Goal: Task Accomplishment & Management: Use online tool/utility

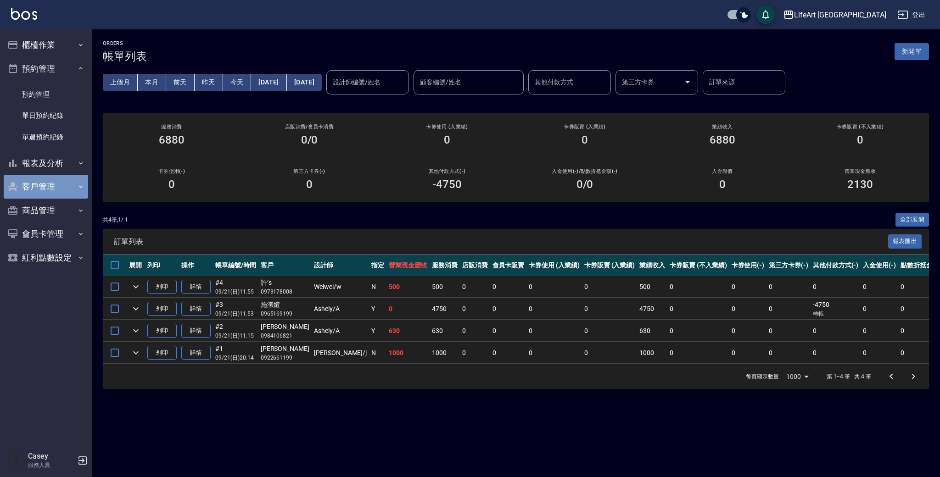
click at [56, 187] on button "客戶管理" at bounding box center [46, 187] width 84 height 24
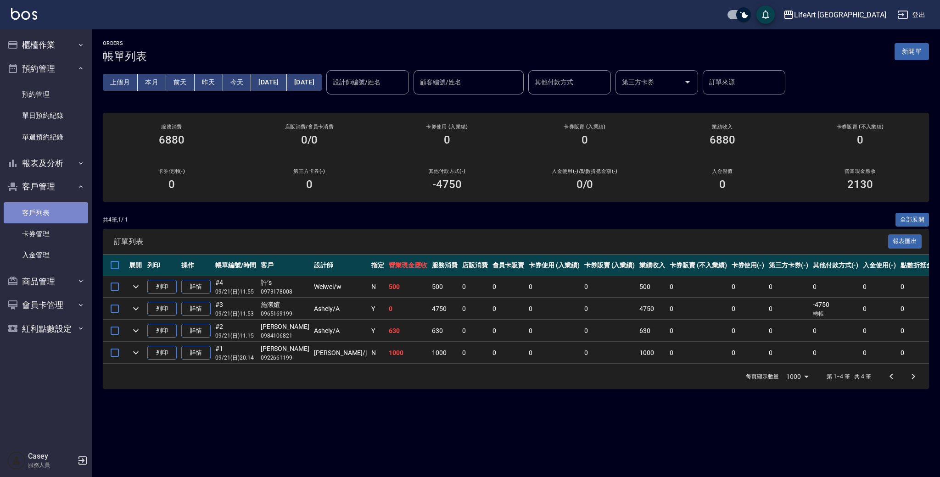
click at [64, 209] on link "客戶列表" at bounding box center [46, 212] width 84 height 21
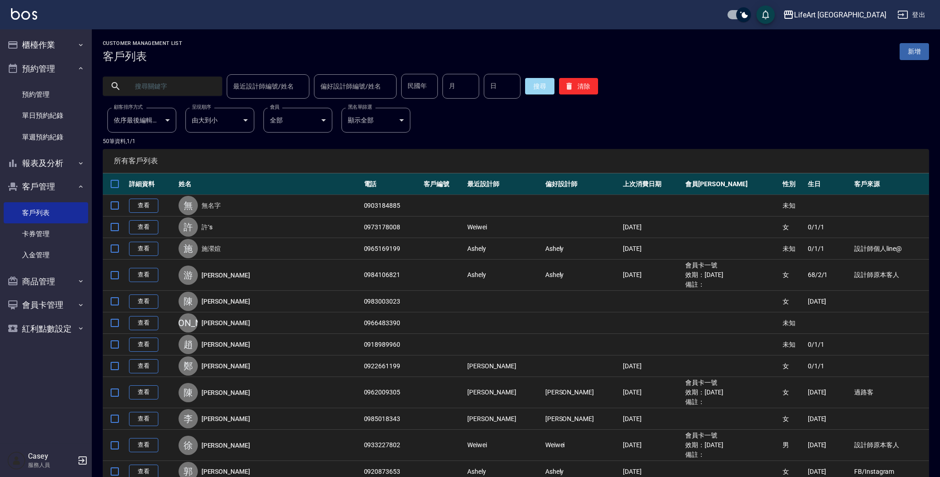
click at [175, 87] on input "text" at bounding box center [171, 86] width 86 height 25
click at [144, 89] on input "text" at bounding box center [171, 86] width 86 height 25
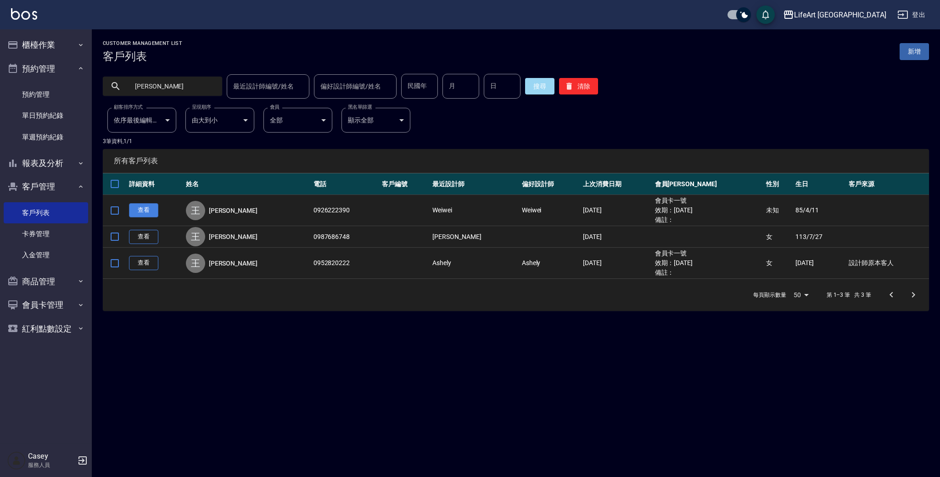
type input "[PERSON_NAME]"
click at [139, 211] on link "查看" at bounding box center [143, 210] width 29 height 14
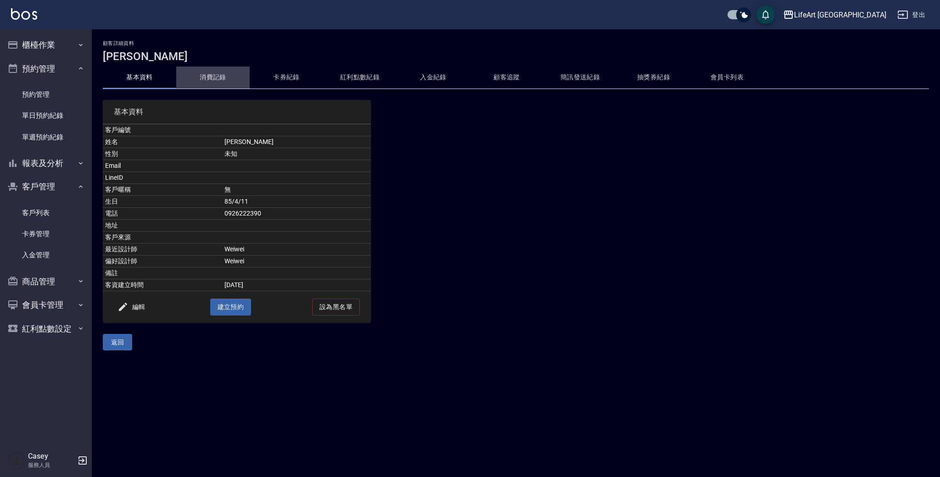
click at [206, 77] on button "消費記錄" at bounding box center [212, 78] width 73 height 22
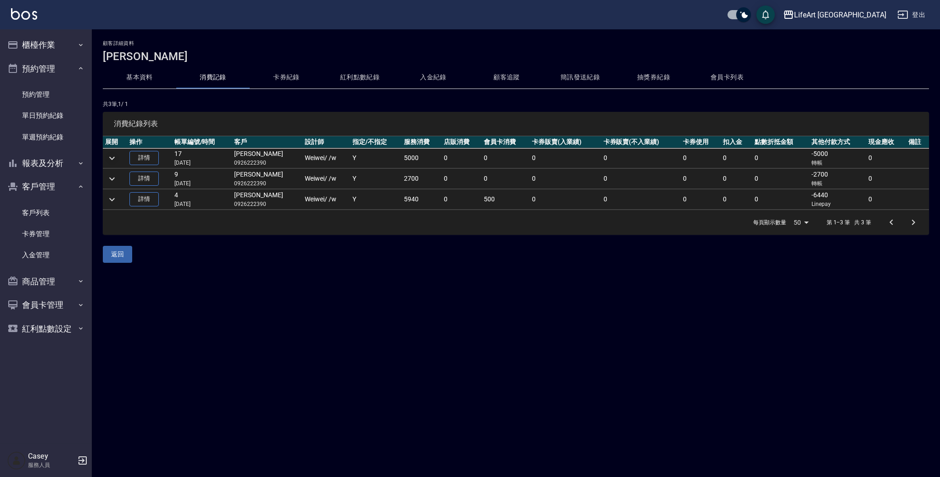
click at [110, 161] on icon "expand row" at bounding box center [111, 158] width 11 height 11
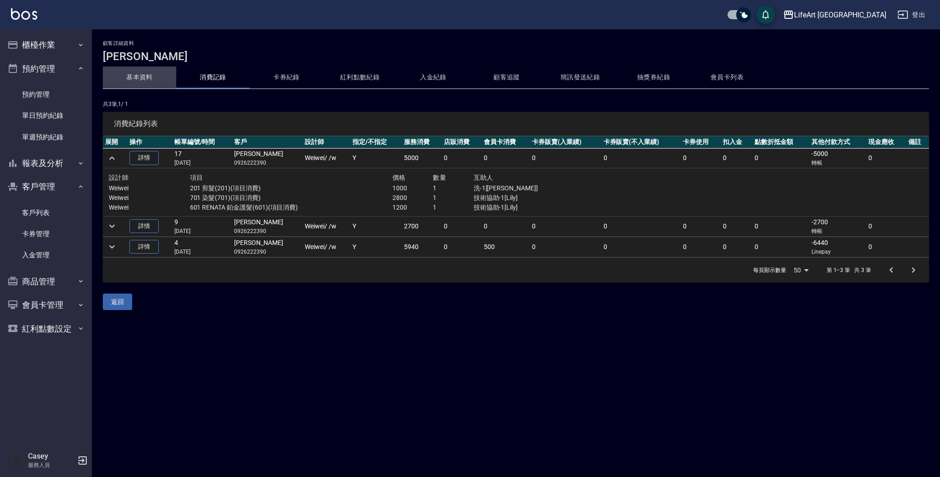
click at [147, 80] on button "基本資料" at bounding box center [139, 78] width 73 height 22
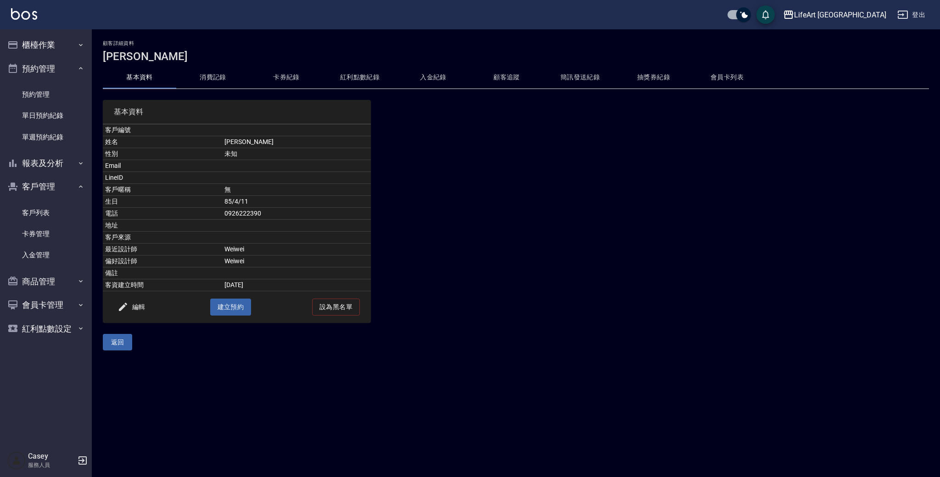
click at [216, 75] on button "消費記錄" at bounding box center [212, 78] width 73 height 22
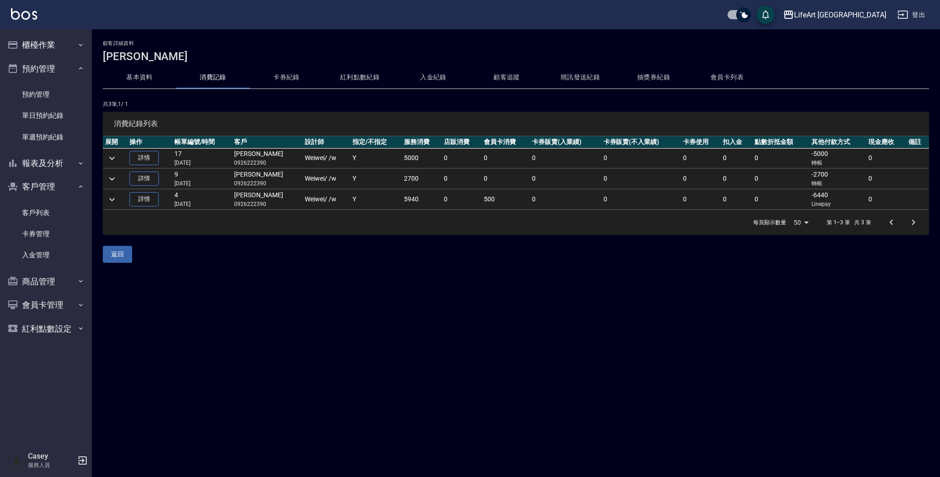
click at [117, 201] on icon "expand row" at bounding box center [111, 199] width 11 height 11
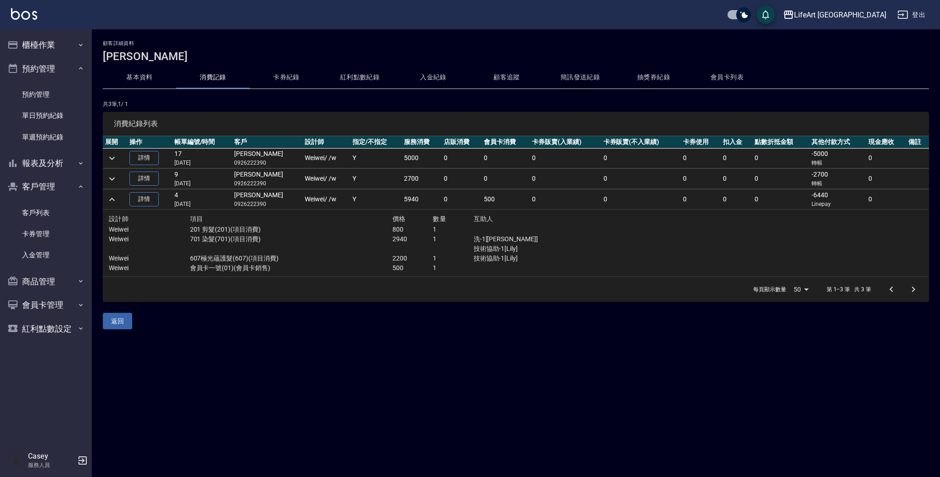
click at [117, 201] on icon "expand row" at bounding box center [111, 199] width 11 height 11
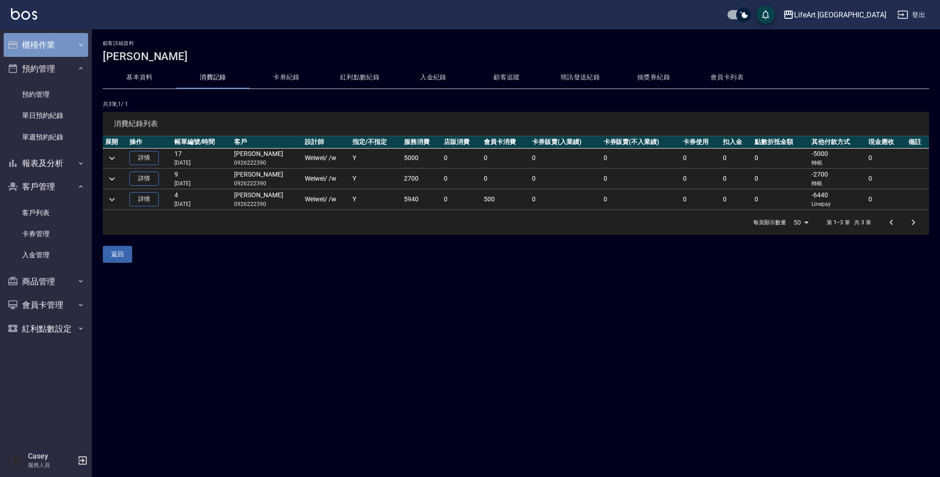
click at [56, 48] on button "櫃檯作業" at bounding box center [46, 45] width 84 height 24
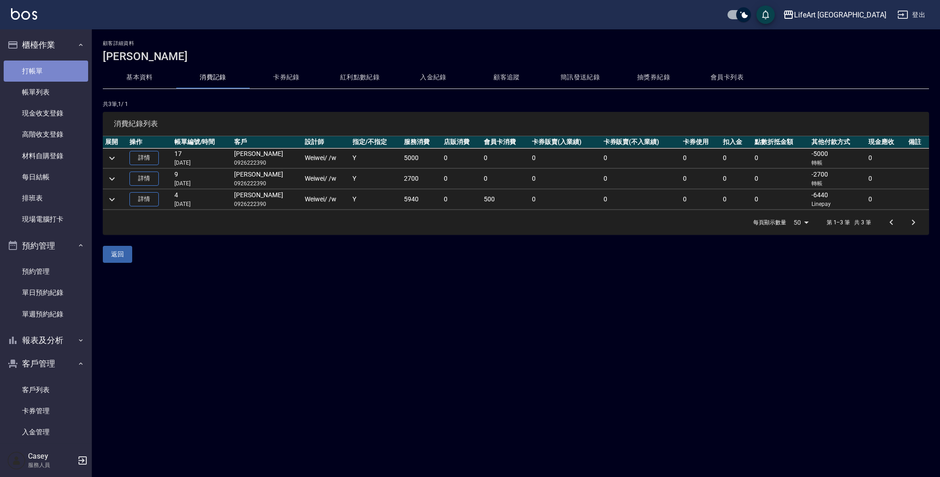
click at [65, 69] on link "打帳單" at bounding box center [46, 71] width 84 height 21
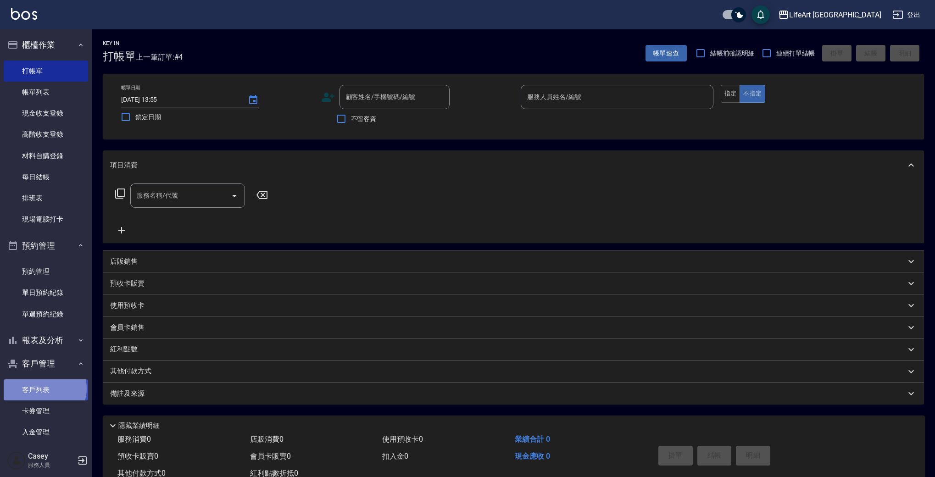
click at [44, 386] on link "客戶列表" at bounding box center [46, 389] width 84 height 21
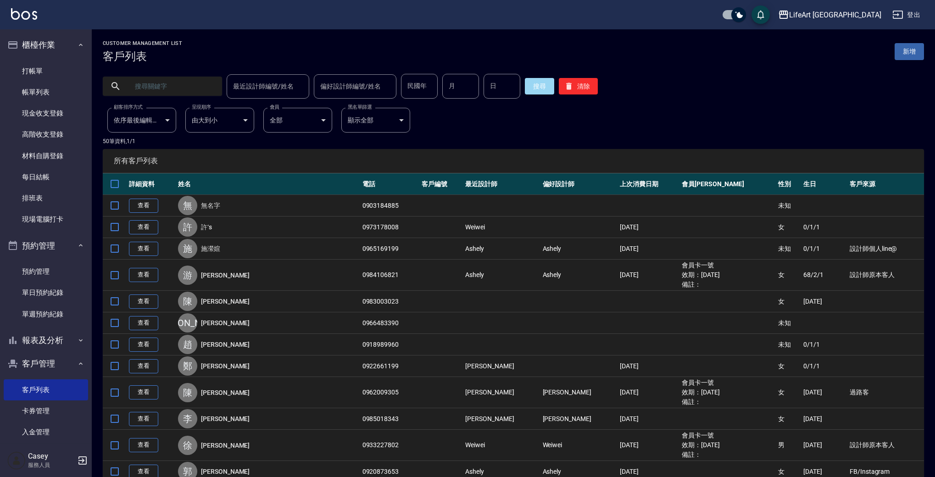
click at [168, 90] on input "text" at bounding box center [171, 86] width 86 height 25
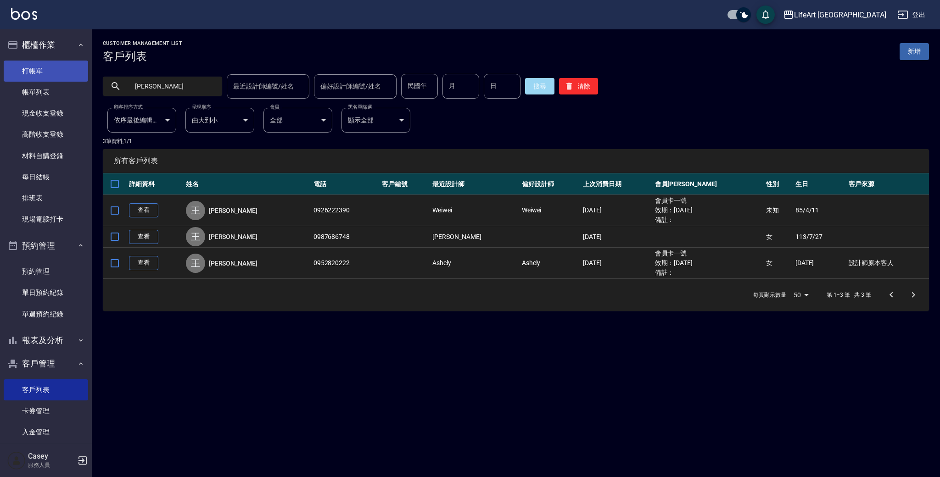
type input "[PERSON_NAME]"
drag, startPoint x: 56, startPoint y: 71, endPoint x: 60, endPoint y: 76, distance: 6.2
click at [56, 71] on link "打帳單" at bounding box center [46, 71] width 84 height 21
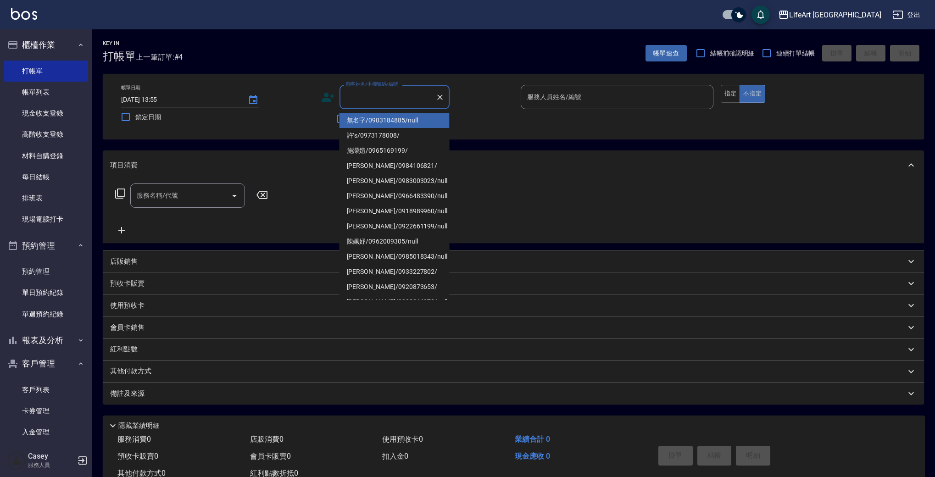
click at [358, 90] on input "顧客姓名/手機號碼/編號" at bounding box center [388, 97] width 88 height 16
click at [360, 122] on li "[PERSON_NAME]/0918281933/null" at bounding box center [395, 120] width 110 height 15
type input "[PERSON_NAME]/0918281933/null"
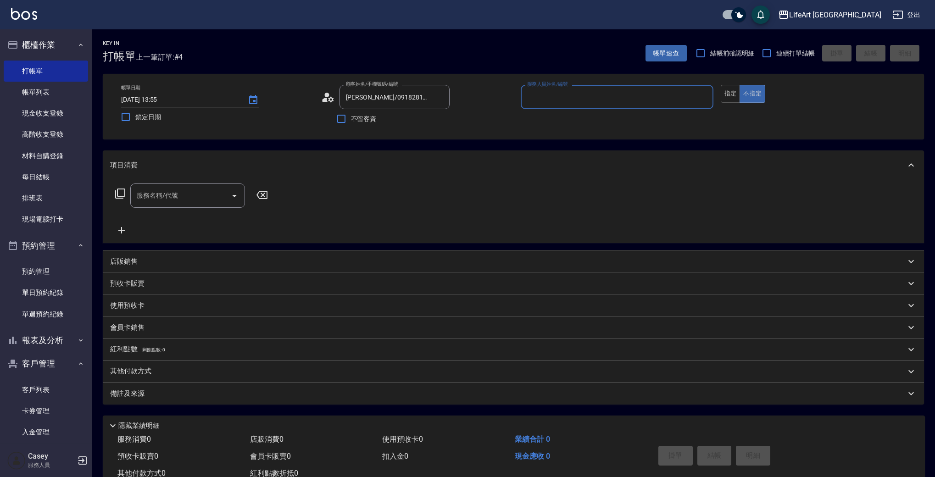
type input "Weiwei-w"
click at [164, 201] on input "服務名稱/代號" at bounding box center [180, 198] width 93 height 16
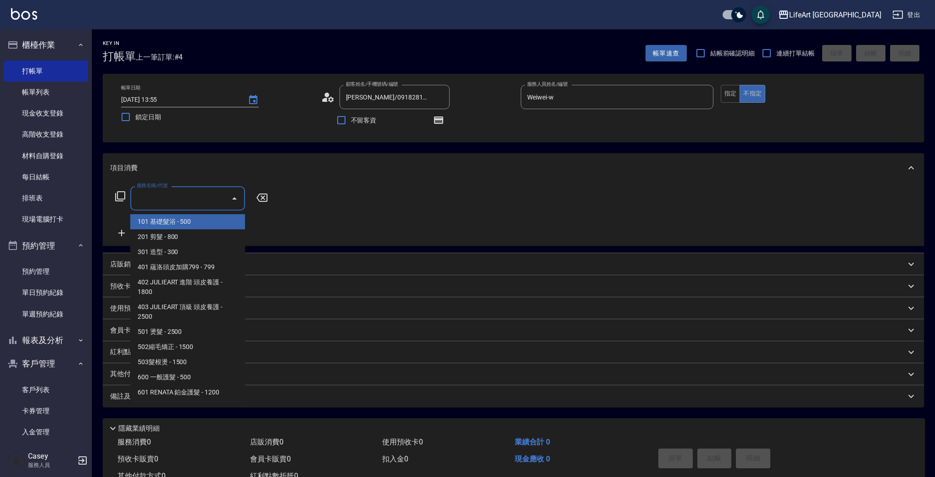
click at [167, 225] on span "101 基礎髮浴 - 500" at bounding box center [187, 221] width 115 height 15
type input "101 基礎髮浴 (101)"
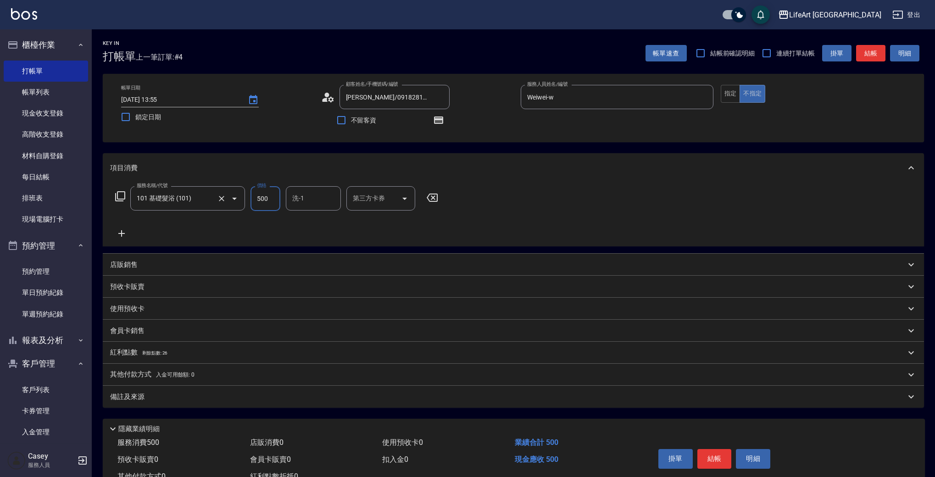
drag, startPoint x: 271, startPoint y: 201, endPoint x: 239, endPoint y: 200, distance: 32.6
click at [239, 200] on div "服務名稱/代號 101 基礎髮浴 (101) 服務名稱/代號 價格 500 價格 洗-1 洗-1 第三方卡券 第三方卡券" at bounding box center [277, 198] width 334 height 25
type input "315"
click at [151, 394] on div "備註及來源" at bounding box center [508, 397] width 796 height 10
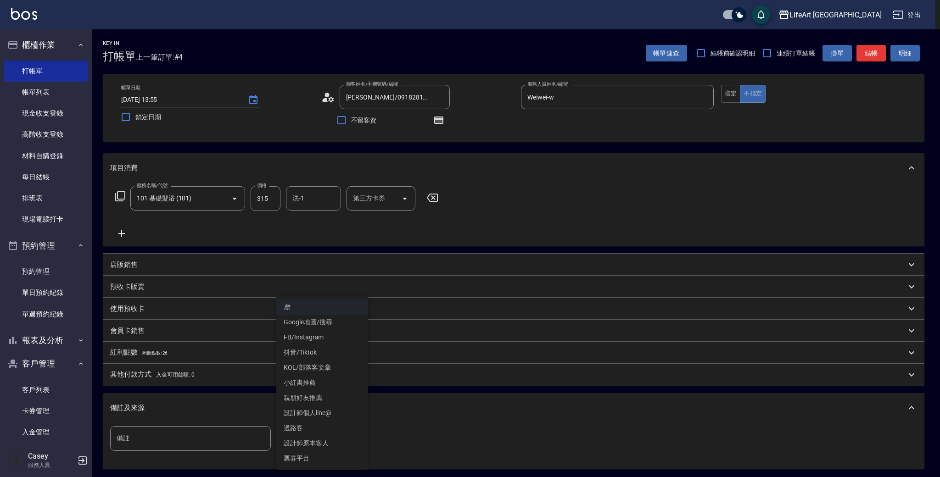
click at [353, 442] on body "LifeArt 蘆洲 登出 櫃檯作業 打帳單 帳單列表 現金收支登錄 高階收支登錄 材料自購登錄 每日結帳 排班表 現場電腦打卡 預約管理 預約管理 單日預約…" at bounding box center [470, 284] width 940 height 569
click at [326, 447] on li "設計師原本客人" at bounding box center [322, 443] width 92 height 15
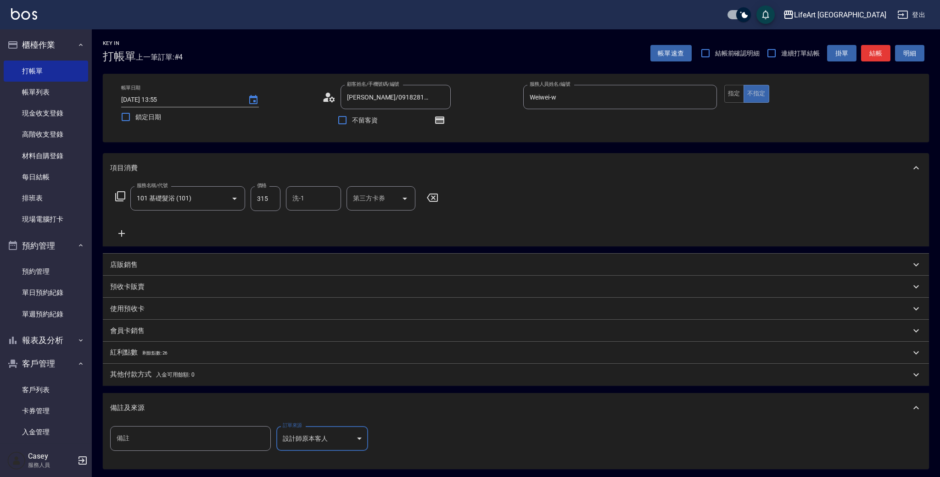
type input "設計師原本客人"
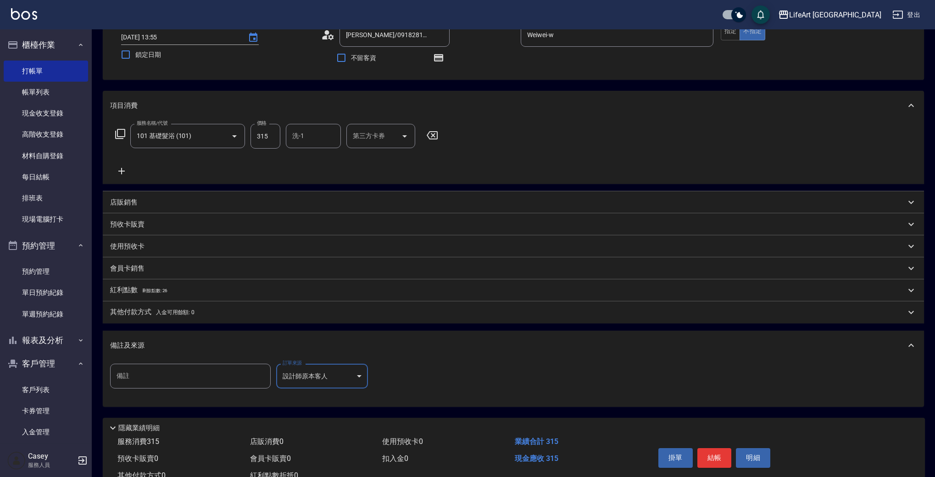
scroll to position [74, 0]
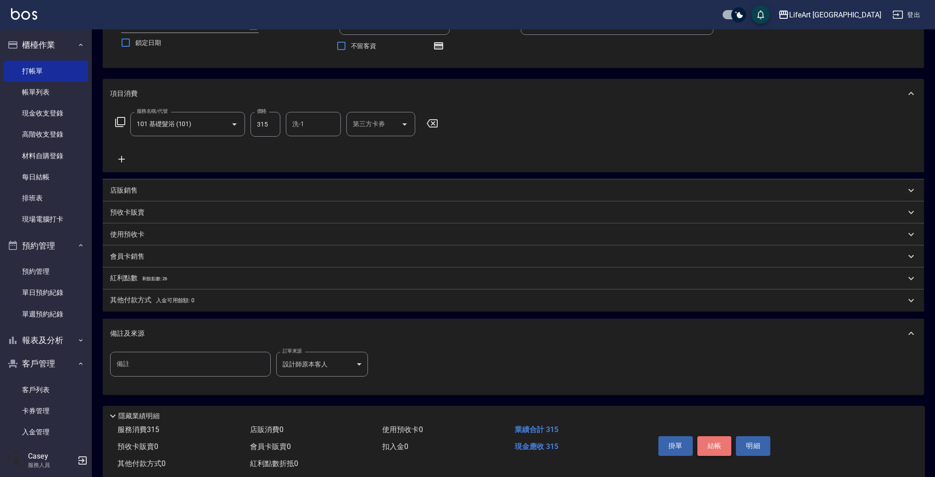
click at [720, 446] on button "結帳" at bounding box center [714, 445] width 34 height 19
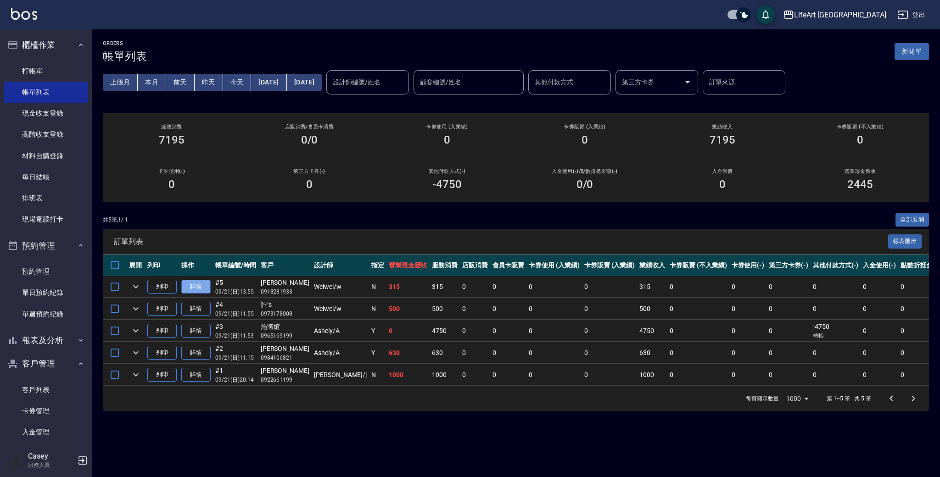
click at [202, 286] on link "詳情" at bounding box center [195, 287] width 29 height 14
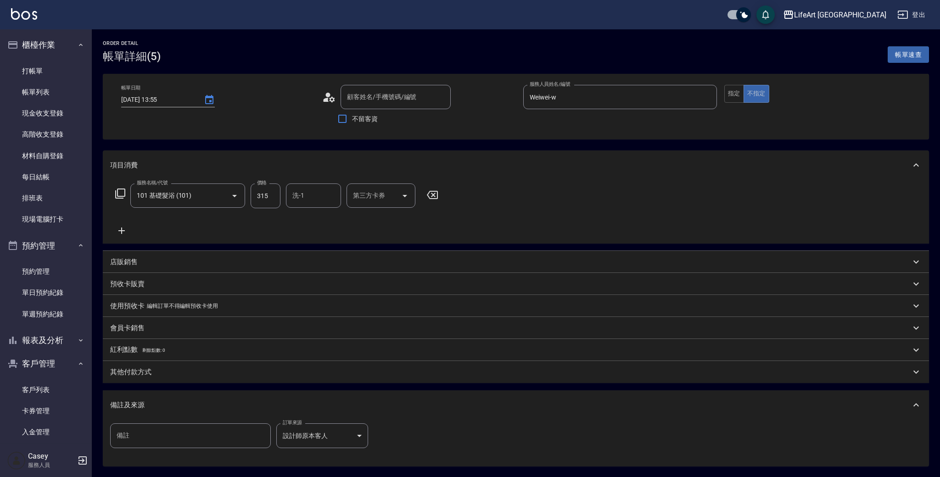
type input "Weiwei-w"
click at [728, 98] on button "指定" at bounding box center [731, 94] width 20 height 18
type input "[PERSON_NAME]/0918281933/null"
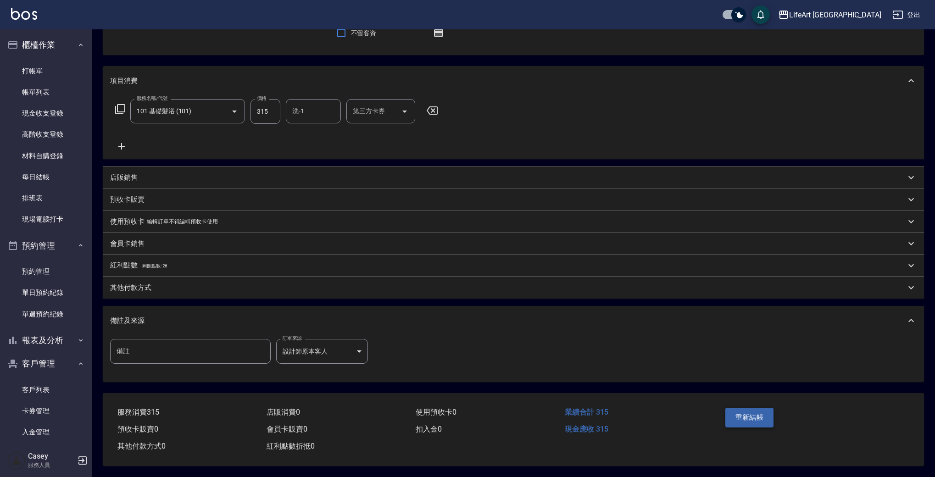
click at [753, 413] on button "重新結帳" at bounding box center [749, 417] width 49 height 19
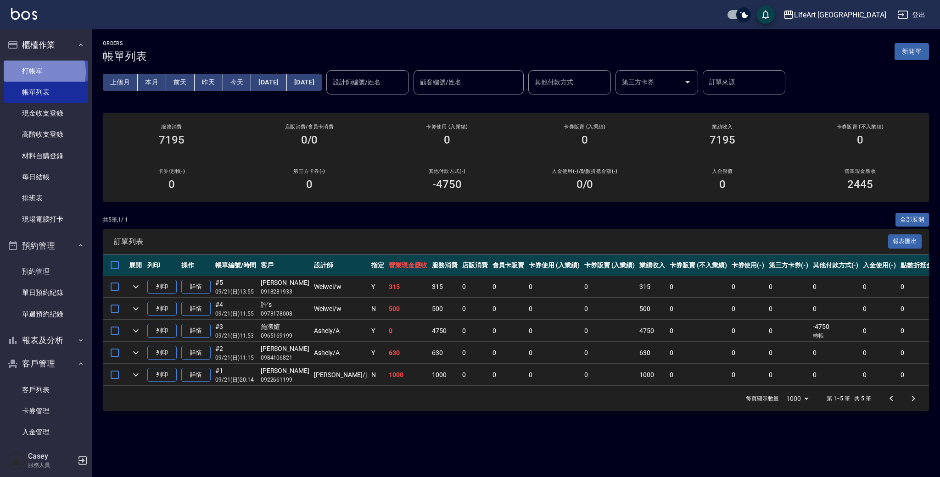
click at [38, 72] on link "打帳單" at bounding box center [46, 71] width 84 height 21
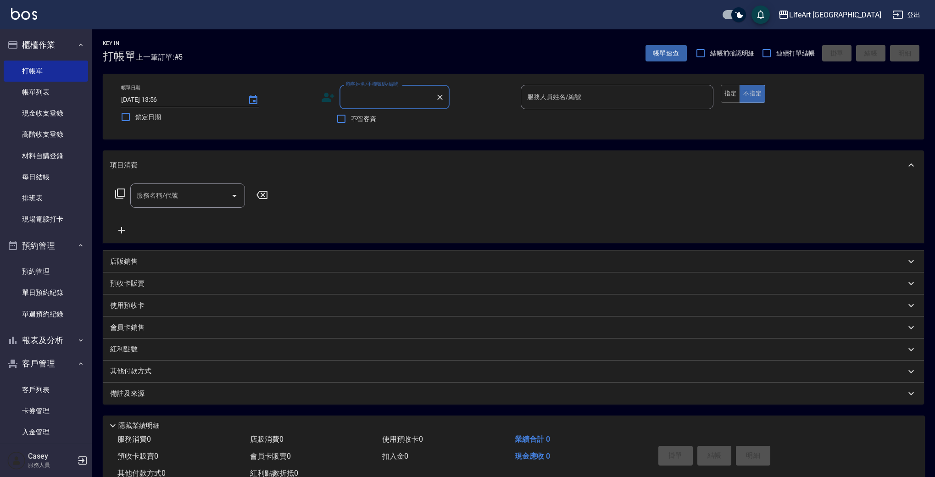
type input "u"
click at [382, 126] on li "[PERSON_NAME]/0933867613/null" at bounding box center [395, 120] width 110 height 15
type input "[PERSON_NAME]/0933867613/null"
type input "Weiwei-w"
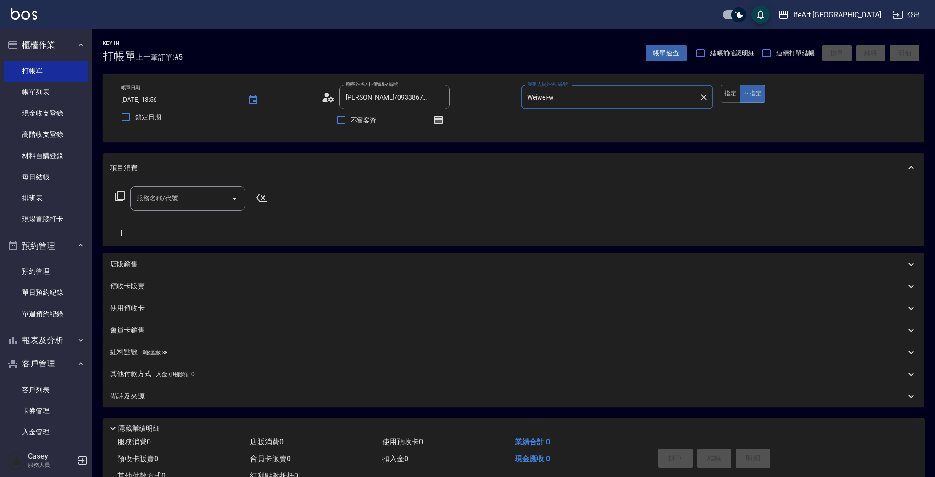
click at [155, 205] on input "服務名稱/代號" at bounding box center [180, 198] width 93 height 16
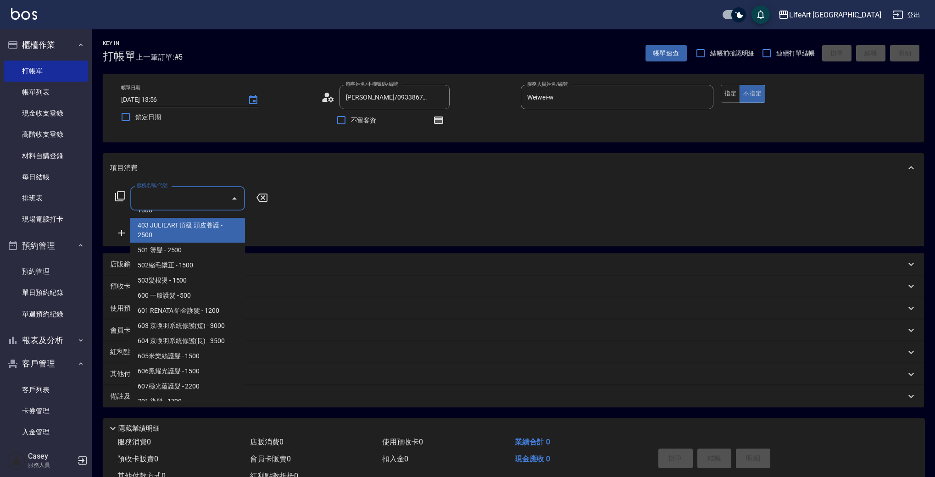
scroll to position [123, 0]
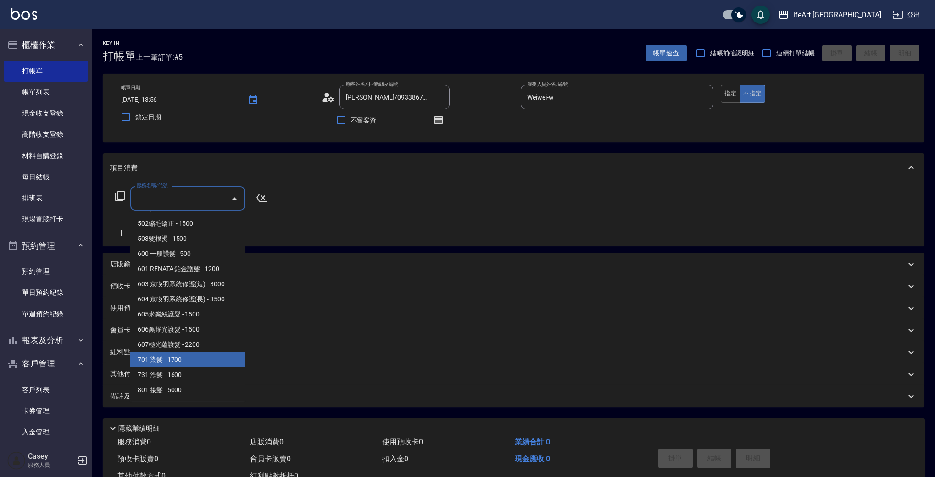
click at [173, 360] on span "701 染髮 - 1700" at bounding box center [187, 359] width 115 height 15
type input "701 染髮(701)"
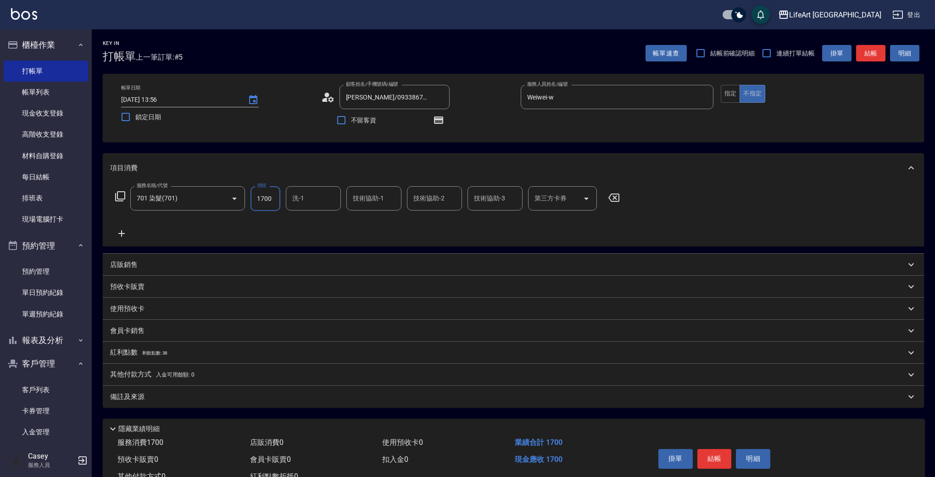
drag, startPoint x: 277, startPoint y: 201, endPoint x: 247, endPoint y: 201, distance: 29.4
click at [247, 201] on div "服務名稱/代號 701 染髮(701) 服務名稱/代號 價格 1700 價格 洗-1 洗-1 技術協助-1 技術協助-1 技術協助-2 技術協助-2 技術協助…" at bounding box center [367, 198] width 515 height 25
type input "2140"
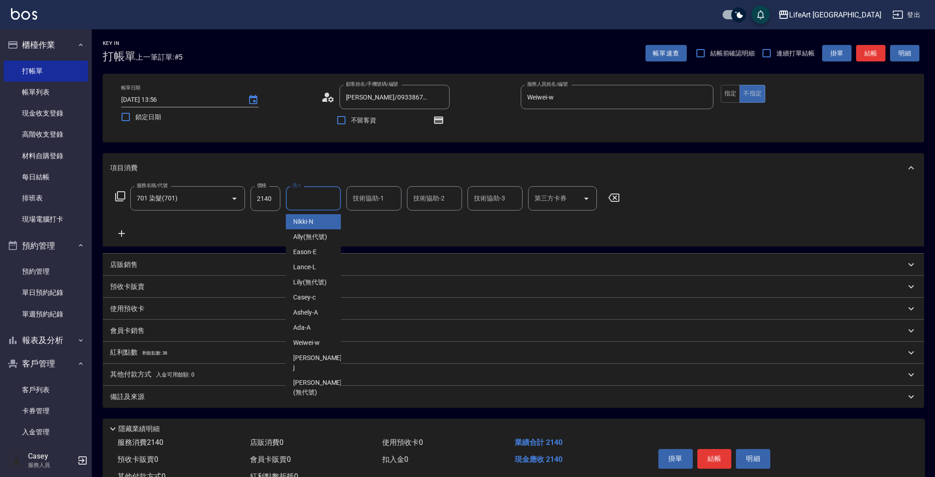
click at [308, 203] on input "洗-1" at bounding box center [313, 198] width 47 height 16
click at [309, 299] on span "Casey -c" at bounding box center [304, 298] width 22 height 10
type input "Casey-c"
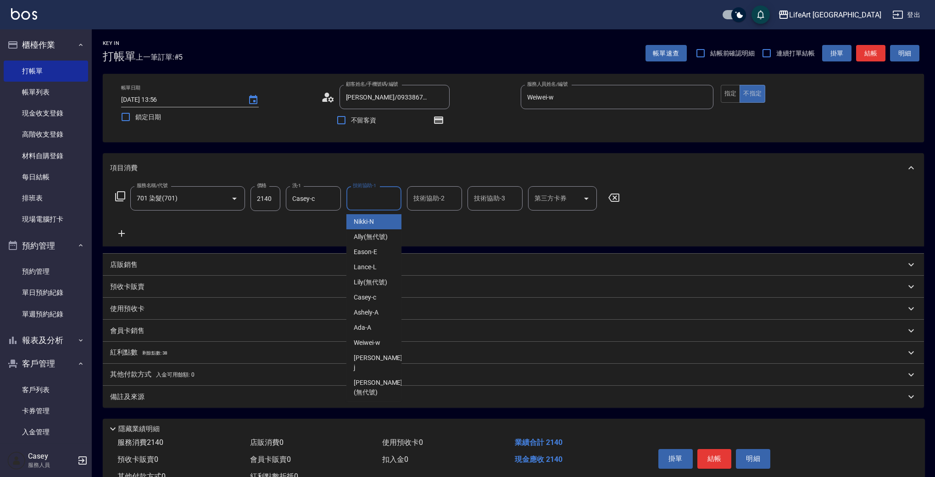
click at [364, 204] on input "技術協助-1" at bounding box center [374, 198] width 47 height 16
click at [374, 285] on span "Lily (無代號)" at bounding box center [370, 283] width 33 height 10
type input "Lily(無代號)"
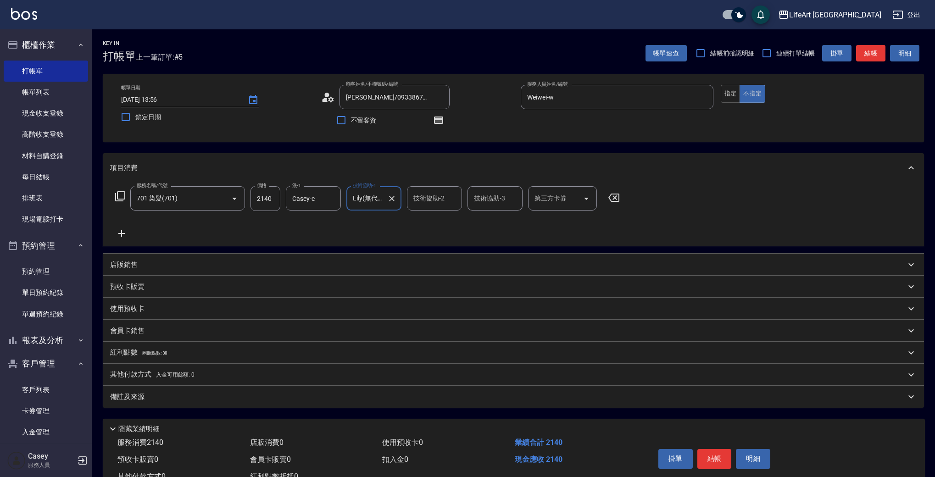
click at [134, 376] on p "其他付款方式 入金可用餘額: 0" at bounding box center [152, 375] width 84 height 10
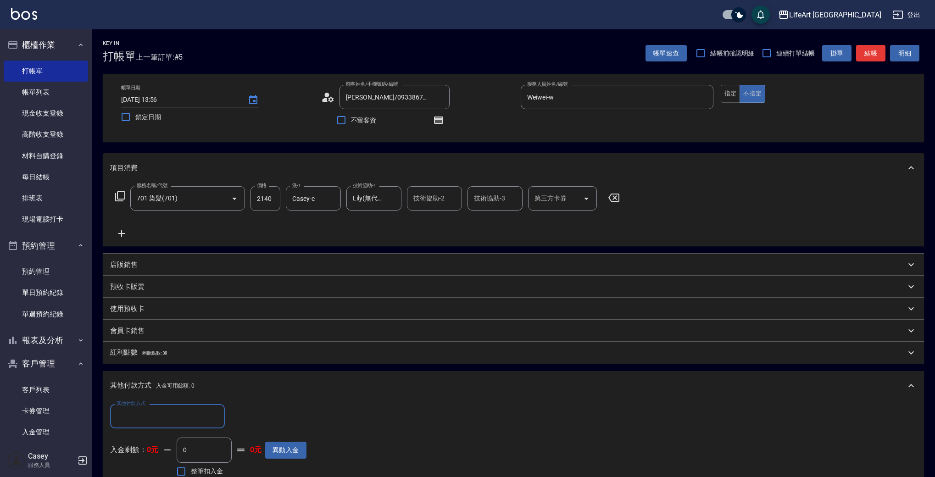
click at [128, 420] on input "其他付款方式" at bounding box center [167, 416] width 106 height 16
click at [132, 352] on span "轉帳" at bounding box center [167, 347] width 115 height 15
type input "轉帳"
click at [438, 125] on icon "button" at bounding box center [438, 120] width 11 height 11
drag, startPoint x: 271, startPoint y: 421, endPoint x: 223, endPoint y: 415, distance: 48.0
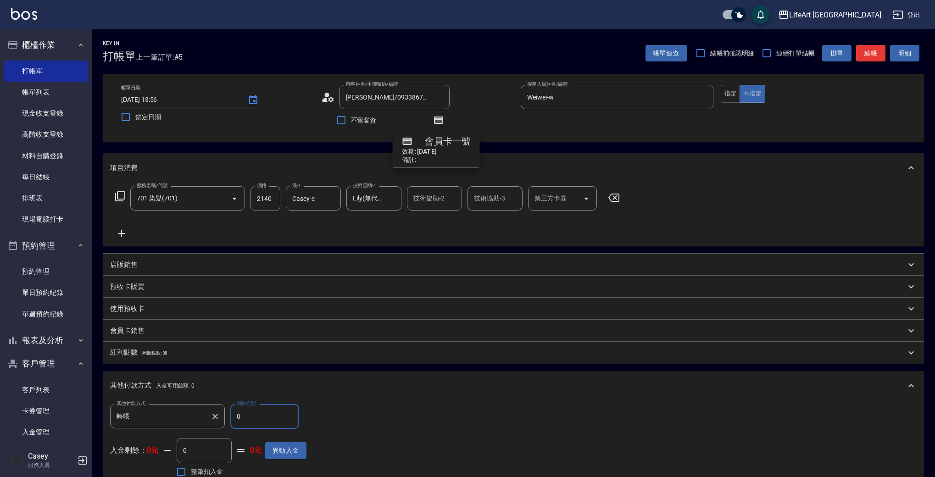
click at [223, 415] on div "其他付款方式 轉帳 其他付款方式 轉帳金額 0 轉帳金額" at bounding box center [208, 416] width 196 height 25
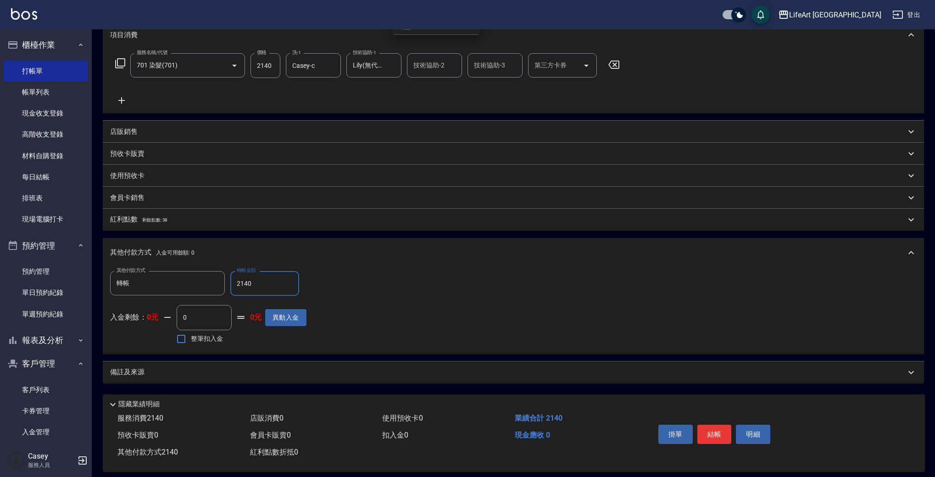
scroll to position [143, 0]
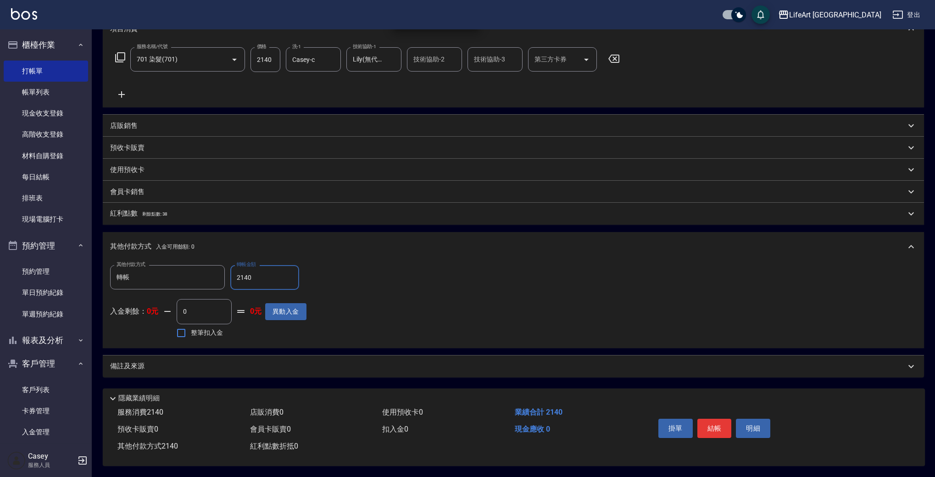
type input "2140"
click at [175, 373] on div "備註及來源" at bounding box center [513, 367] width 821 height 22
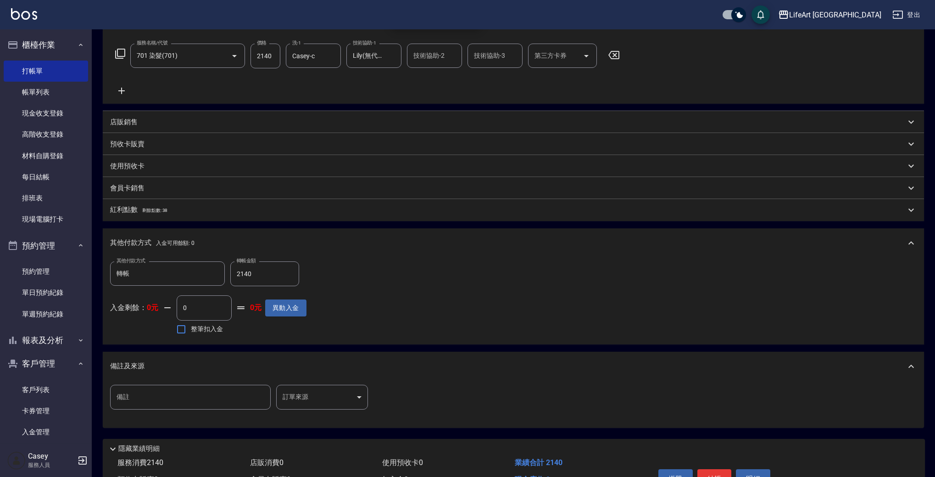
click at [331, 405] on body "LifeArt 蘆洲 登出 櫃檯作業 打帳單 帳單列表 現金收支登錄 高階收支登錄 材料自購登錄 每日結帳 排班表 現場電腦打卡 預約管理 預約管理 單日預約…" at bounding box center [467, 192] width 935 height 670
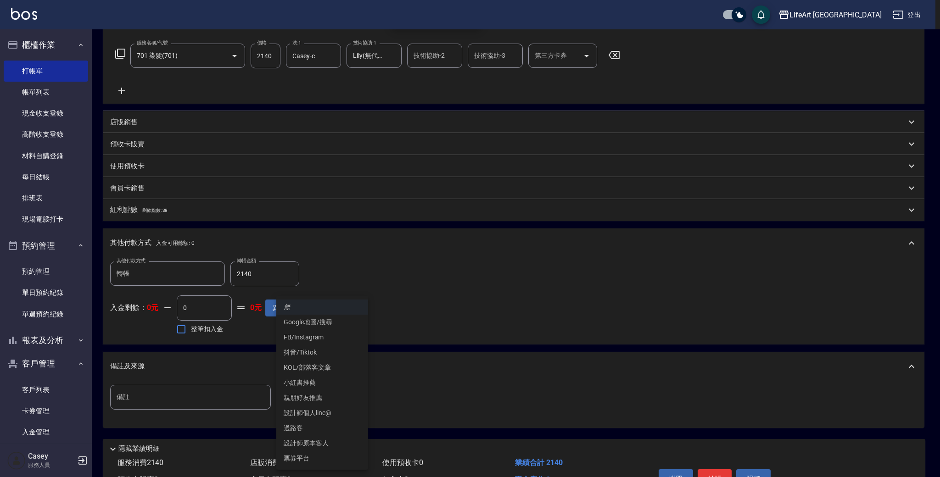
click at [334, 441] on li "設計師原本客人" at bounding box center [322, 443] width 92 height 15
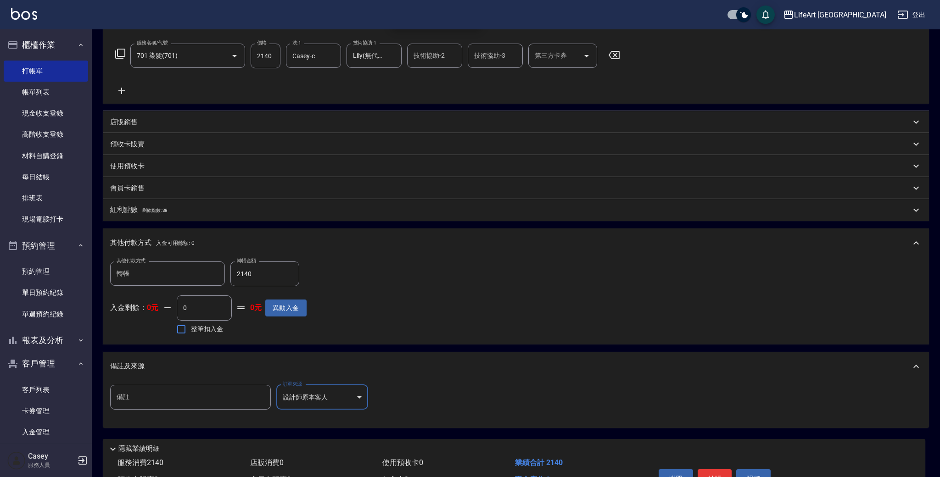
type input "設計師原本客人"
click at [712, 474] on button "結帳" at bounding box center [714, 478] width 34 height 19
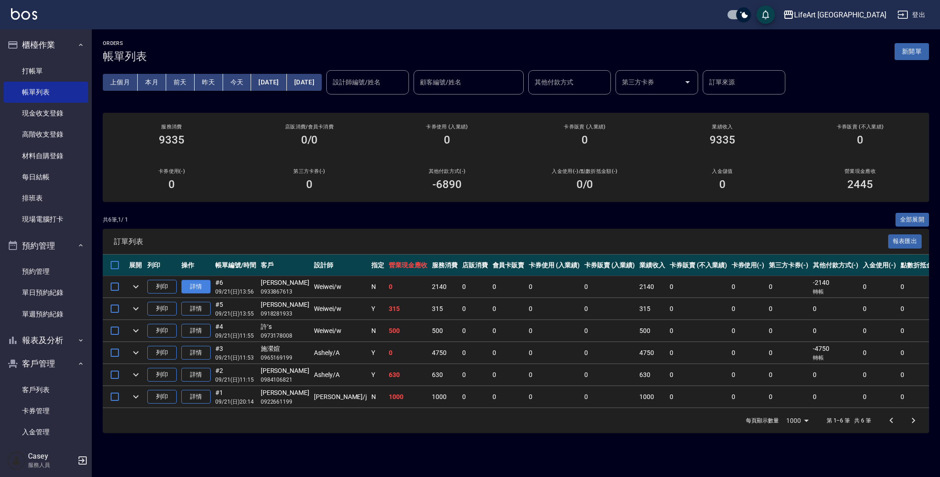
click at [191, 280] on link "詳情" at bounding box center [195, 287] width 29 height 14
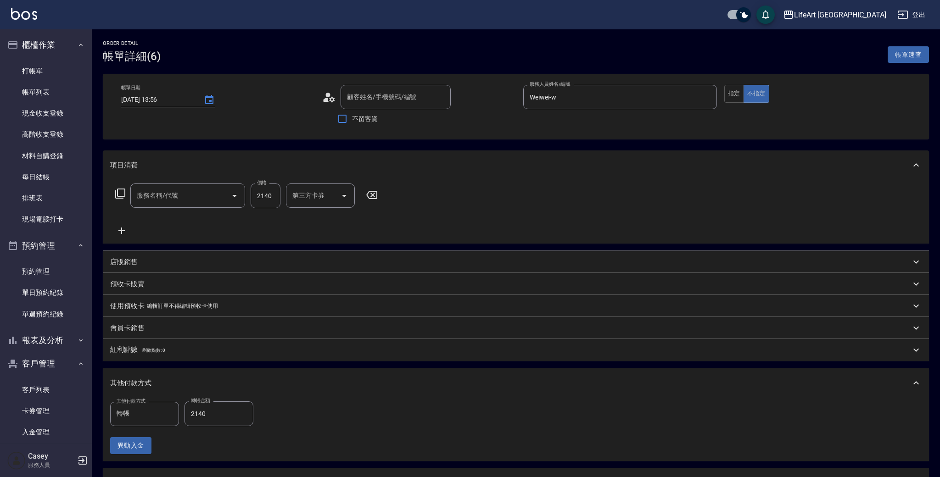
type input "[DATE] 13:56"
type input "Weiwei-w"
type input "[PERSON_NAME]/0933867613/null"
type input "701 染髮(701)"
click at [731, 96] on button "指定" at bounding box center [734, 94] width 20 height 18
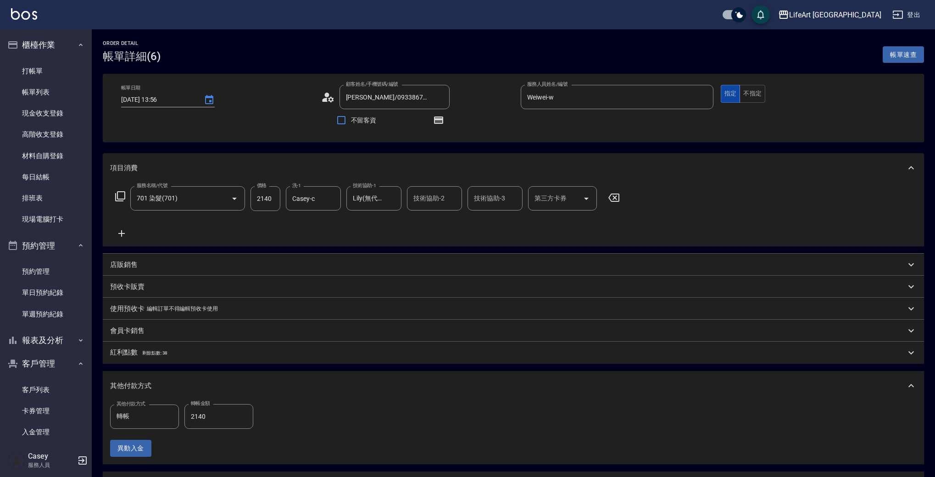
click at [731, 96] on button "指定" at bounding box center [731, 94] width 20 height 18
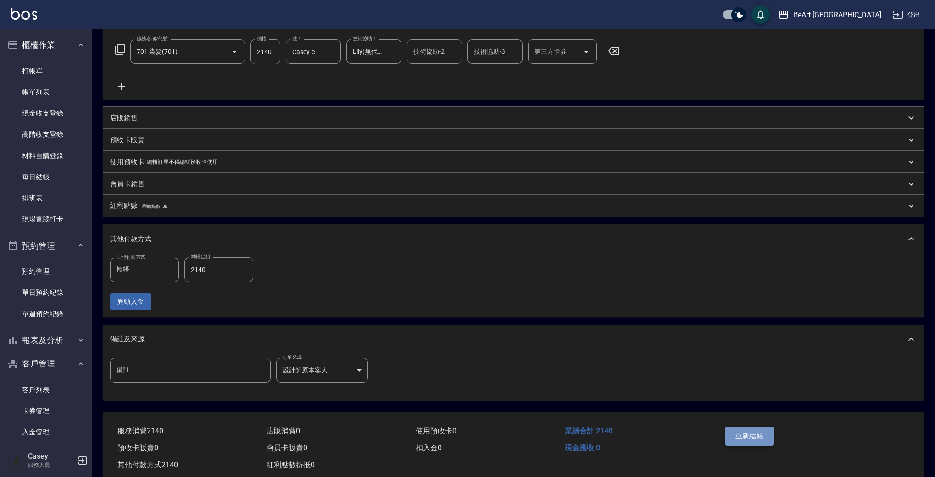
click at [762, 439] on button "重新結帳" at bounding box center [749, 436] width 49 height 19
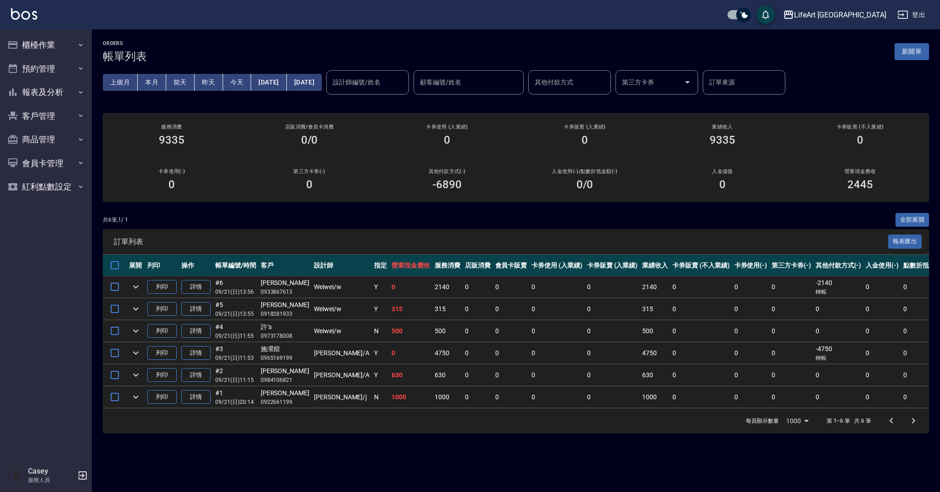
click at [57, 72] on button "預約管理" at bounding box center [46, 69] width 84 height 24
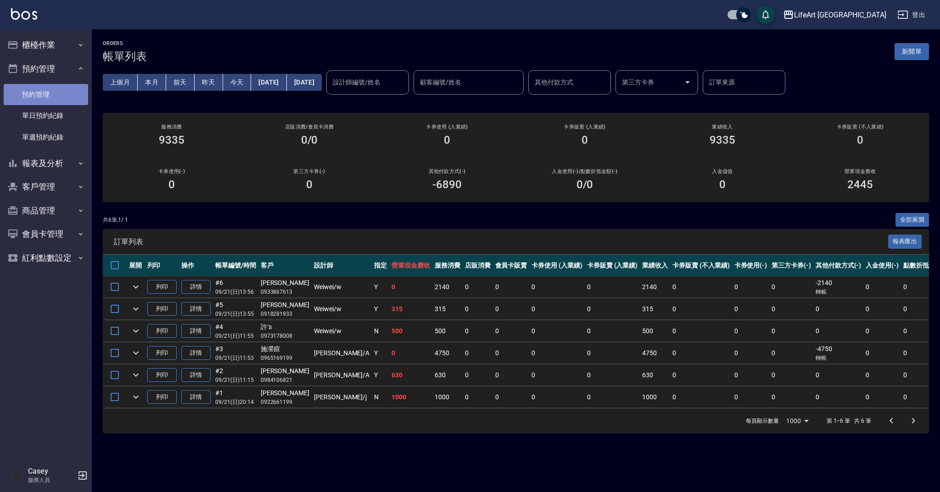
click at [73, 98] on link "預約管理" at bounding box center [46, 94] width 84 height 21
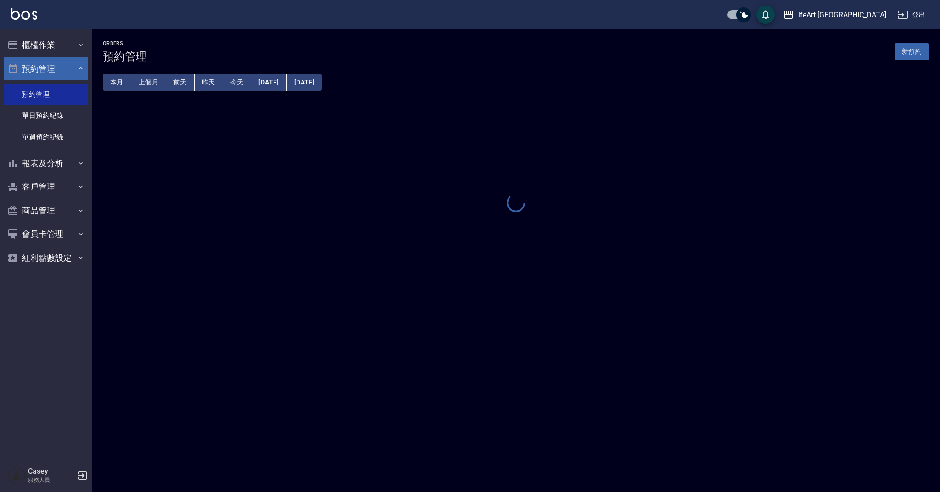
click at [73, 65] on button "預約管理" at bounding box center [46, 69] width 84 height 24
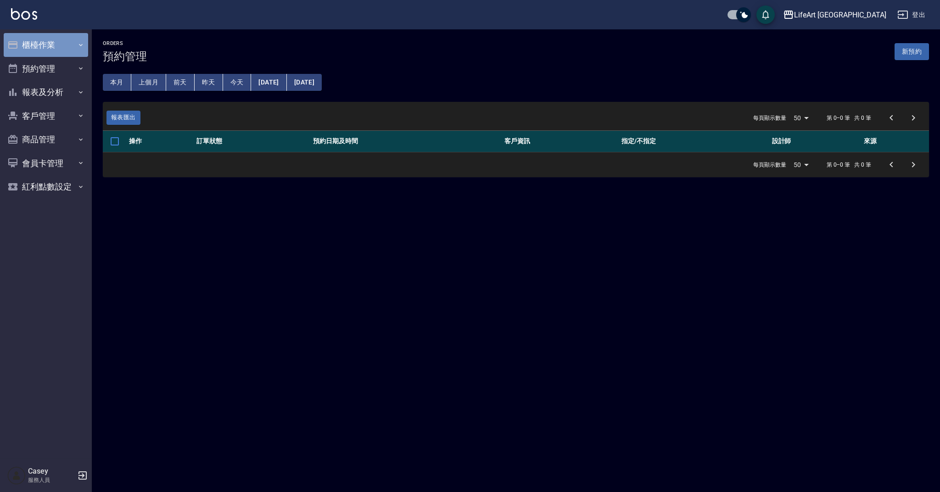
click at [72, 48] on button "櫃檯作業" at bounding box center [46, 45] width 84 height 24
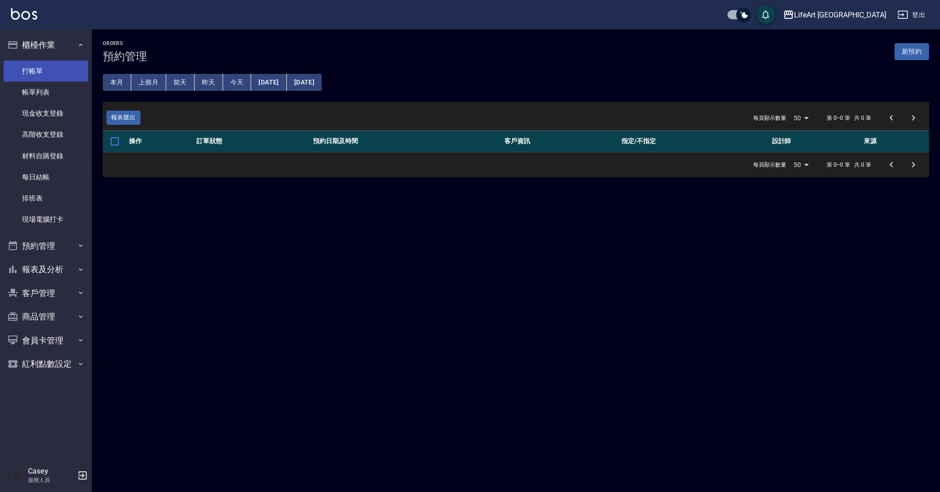
click at [63, 74] on link "打帳單" at bounding box center [46, 71] width 84 height 21
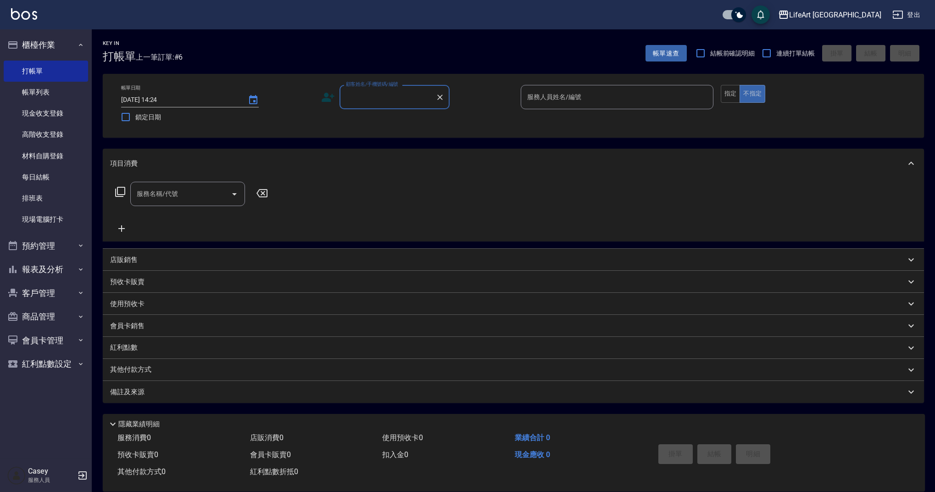
click at [387, 100] on input "顧客姓名/手機號碼/編號" at bounding box center [388, 97] width 88 height 16
click at [370, 121] on li "張瑩娟/0987502679/null" at bounding box center [395, 120] width 110 height 15
type input "張瑩娟/0987502679/null"
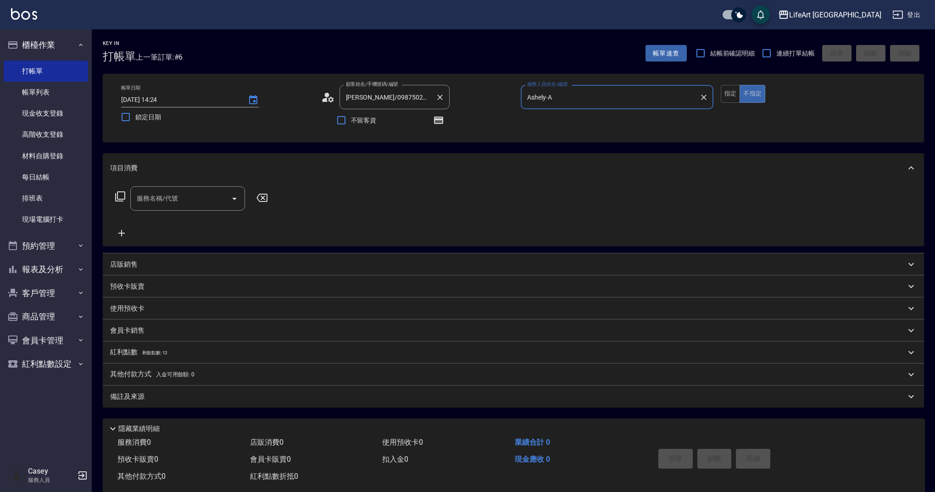
type input "Ashely-A"
click at [326, 95] on circle at bounding box center [326, 95] width 5 height 5
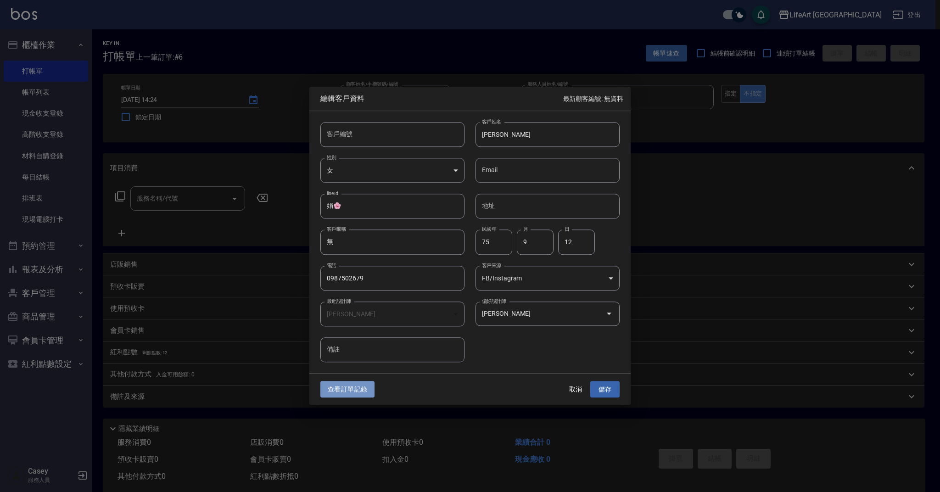
click at [361, 391] on button "查看訂單記錄" at bounding box center [347, 389] width 54 height 17
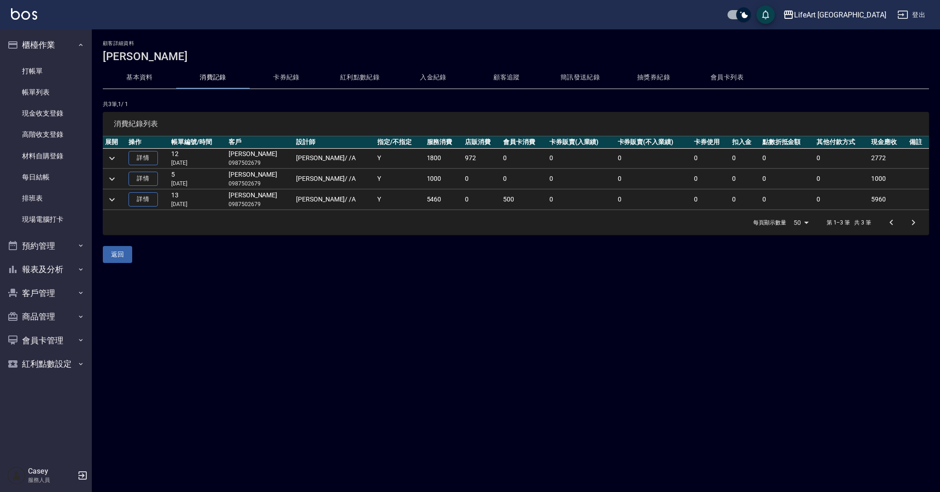
click at [214, 75] on button "消費記錄" at bounding box center [212, 78] width 73 height 22
click at [110, 159] on icon "expand row" at bounding box center [111, 158] width 11 height 11
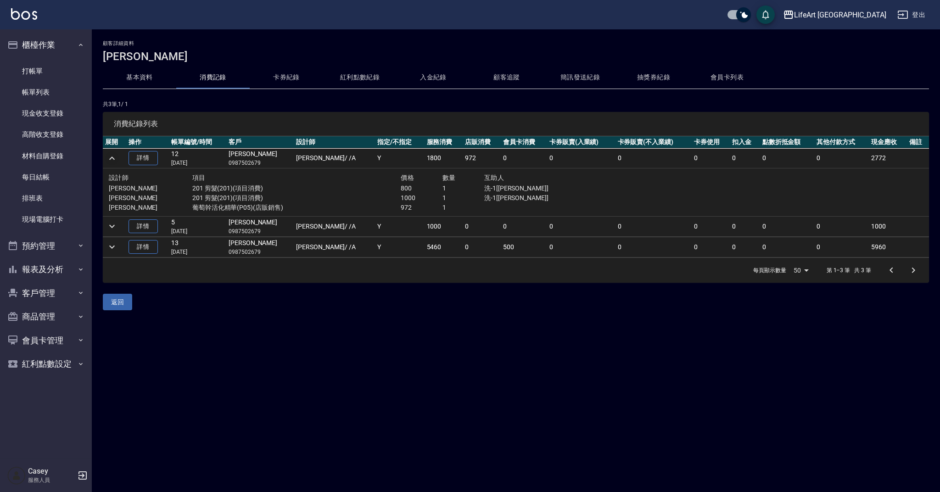
click at [358, 80] on button "紅利點數紀錄" at bounding box center [359, 78] width 73 height 22
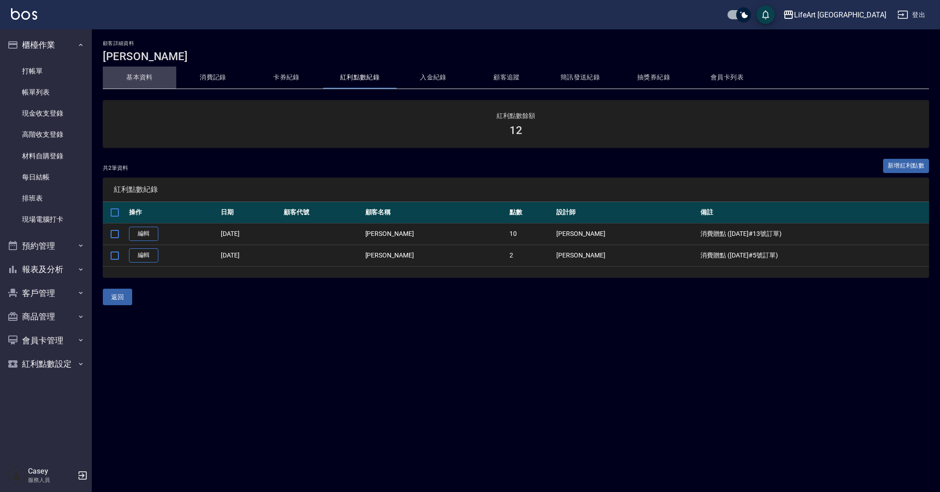
click at [137, 81] on button "基本資料" at bounding box center [139, 78] width 73 height 22
